Goal: Information Seeking & Learning: Learn about a topic

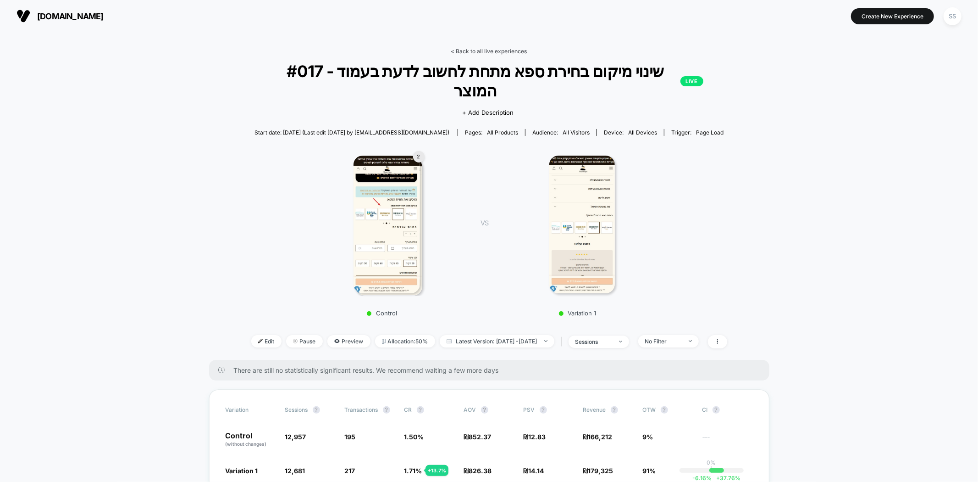
click at [461, 52] on link "< Back to all live experiences" at bounding box center [489, 51] width 76 height 7
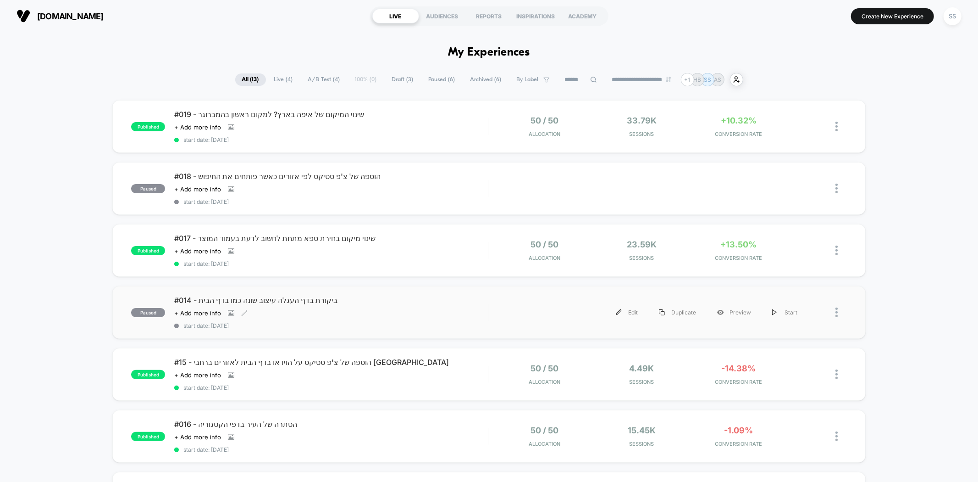
click at [226, 301] on span "#014 - ביקורת בדף העגלה עיצוב שונה כמו בדף הבית" at bounding box center [331, 299] width 314 height 9
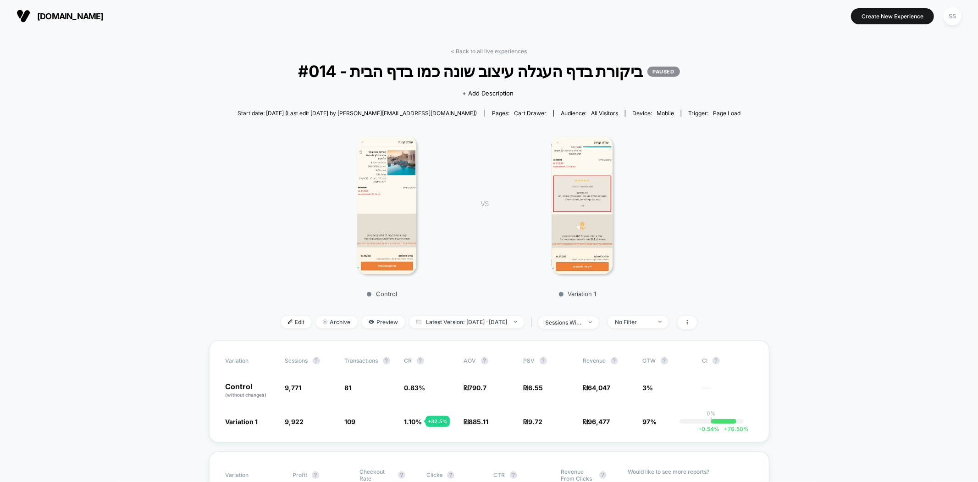
click at [384, 225] on img at bounding box center [387, 205] width 60 height 138
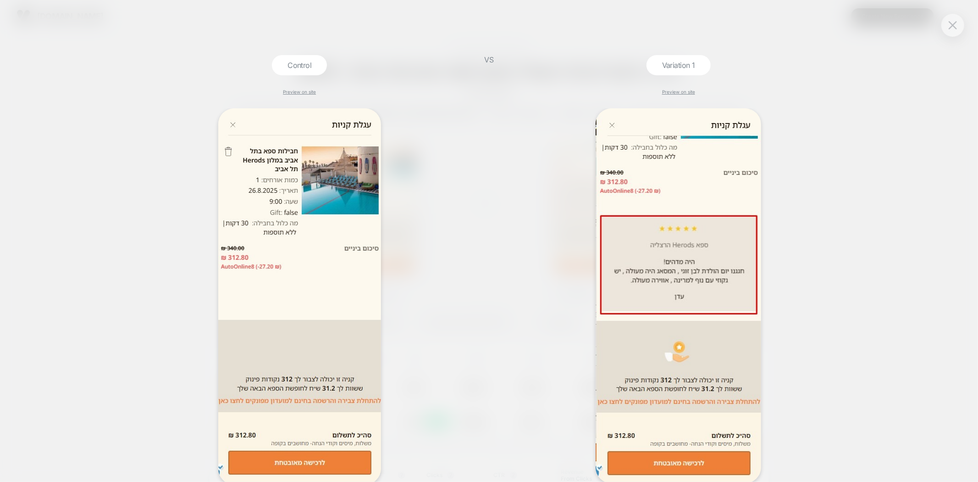
click at [953, 34] on div at bounding box center [953, 25] width 23 height 23
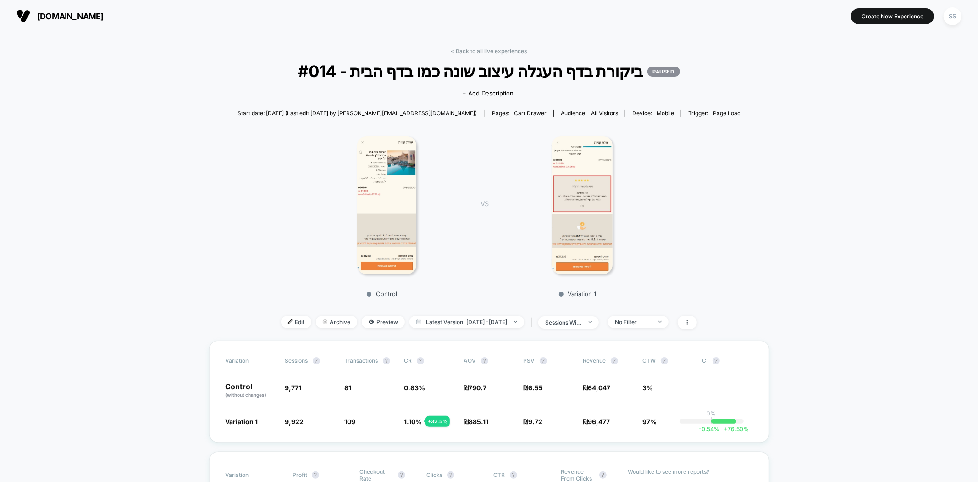
click at [400, 214] on img at bounding box center [387, 205] width 60 height 138
